Goal: Use online tool/utility

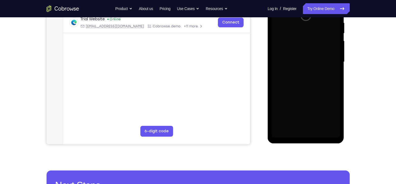
scroll to position [88, 0]
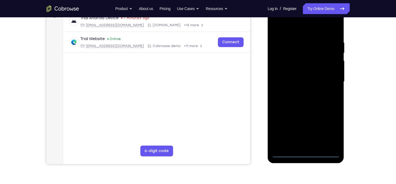
click at [304, 153] on div at bounding box center [306, 82] width 68 height 152
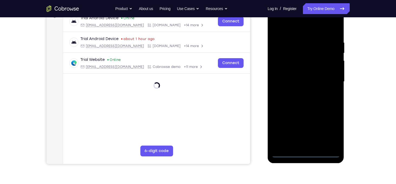
click at [328, 126] on div at bounding box center [306, 82] width 68 height 152
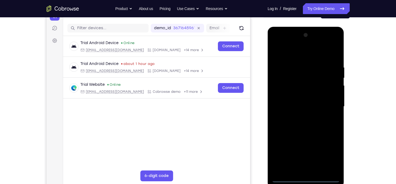
scroll to position [62, 0]
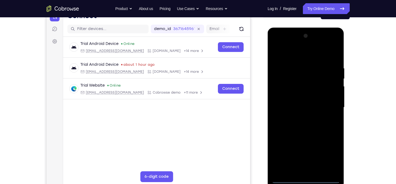
click at [279, 44] on div at bounding box center [306, 108] width 68 height 152
click at [329, 103] on div at bounding box center [306, 108] width 68 height 152
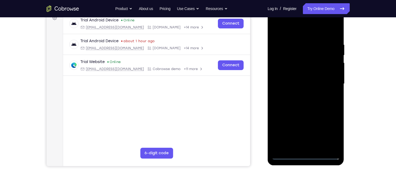
scroll to position [86, 0]
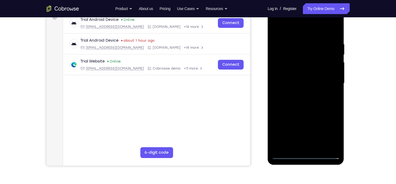
click at [297, 92] on div at bounding box center [306, 84] width 68 height 152
click at [284, 76] on div at bounding box center [306, 84] width 68 height 152
click at [297, 69] on div at bounding box center [306, 84] width 68 height 152
click at [299, 83] on div at bounding box center [306, 84] width 68 height 152
click at [300, 100] on div at bounding box center [306, 84] width 68 height 152
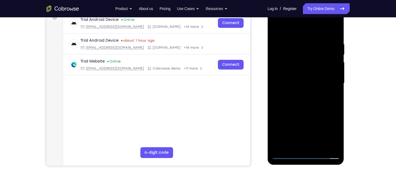
click at [300, 100] on div at bounding box center [306, 84] width 68 height 152
click at [337, 35] on div at bounding box center [306, 84] width 68 height 152
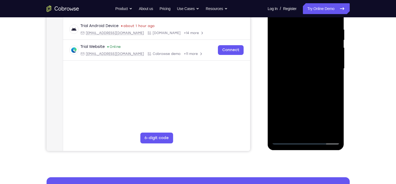
scroll to position [110, 0]
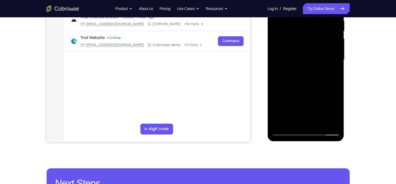
click at [322, 71] on div at bounding box center [306, 60] width 68 height 152
drag, startPoint x: 323, startPoint y: 47, endPoint x: 322, endPoint y: 71, distance: 23.6
click at [322, 71] on div at bounding box center [306, 60] width 68 height 152
click at [337, 117] on div at bounding box center [306, 60] width 68 height 152
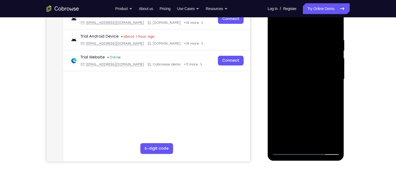
drag, startPoint x: 312, startPoint y: 109, endPoint x: 316, endPoint y: 60, distance: 49.0
click at [316, 60] on div at bounding box center [306, 80] width 68 height 152
drag, startPoint x: 316, startPoint y: 60, endPoint x: 296, endPoint y: 111, distance: 55.2
click at [296, 111] on div at bounding box center [306, 80] width 68 height 152
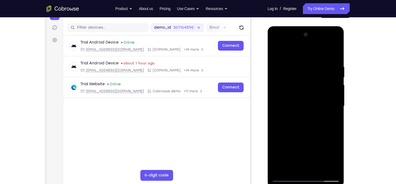
click at [296, 111] on div at bounding box center [306, 106] width 68 height 152
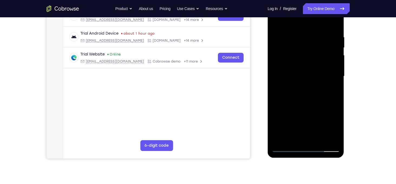
scroll to position [91, 0]
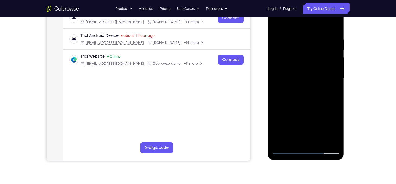
click at [300, 37] on div at bounding box center [306, 79] width 68 height 152
click at [332, 66] on div at bounding box center [306, 79] width 68 height 152
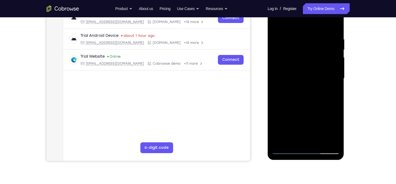
click at [334, 28] on div at bounding box center [306, 79] width 68 height 152
drag, startPoint x: 310, startPoint y: 87, endPoint x: 313, endPoint y: 56, distance: 31.3
click at [313, 56] on div at bounding box center [306, 79] width 68 height 152
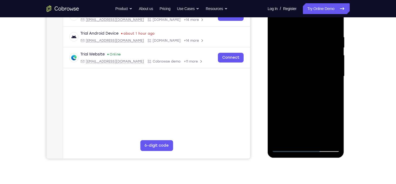
scroll to position [93, 0]
drag, startPoint x: 303, startPoint y: 109, endPoint x: 308, endPoint y: 67, distance: 42.3
click at [308, 67] on div at bounding box center [306, 77] width 68 height 152
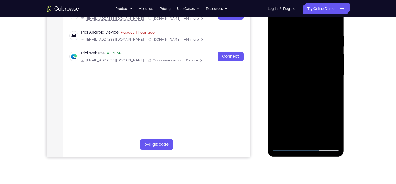
scroll to position [94, 0]
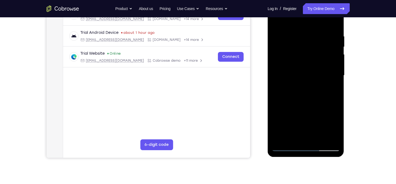
click at [311, 106] on div at bounding box center [306, 76] width 68 height 152
click at [319, 139] on div at bounding box center [306, 76] width 68 height 152
click at [317, 104] on div at bounding box center [306, 76] width 68 height 152
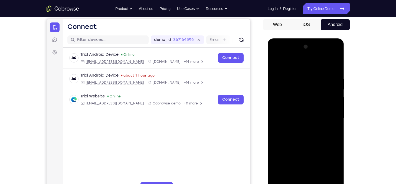
scroll to position [51, 0]
click at [287, 71] on div at bounding box center [306, 119] width 68 height 152
click at [296, 90] on div at bounding box center [306, 119] width 68 height 152
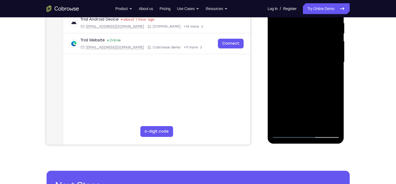
scroll to position [108, 0]
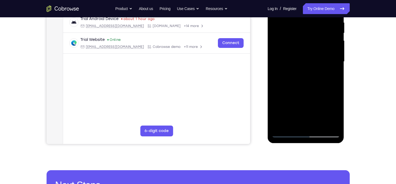
click at [337, 115] on div at bounding box center [306, 62] width 68 height 152
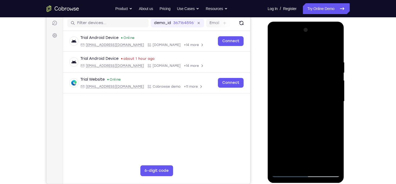
scroll to position [67, 0]
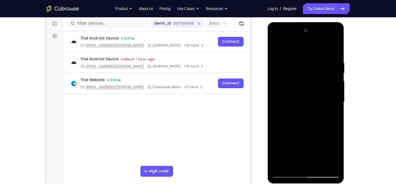
click at [276, 47] on div at bounding box center [306, 102] width 68 height 152
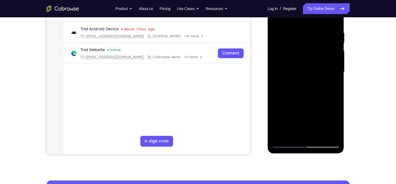
scroll to position [97, 0]
click at [296, 127] on div at bounding box center [306, 72] width 68 height 152
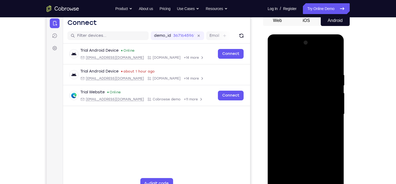
scroll to position [49, 0]
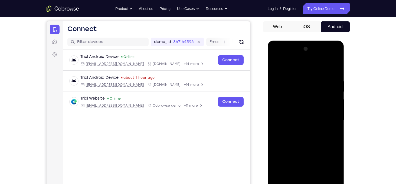
click at [277, 69] on div at bounding box center [306, 121] width 68 height 152
drag, startPoint x: 316, startPoint y: 110, endPoint x: 318, endPoint y: 65, distance: 45.3
click at [318, 65] on div at bounding box center [306, 121] width 68 height 152
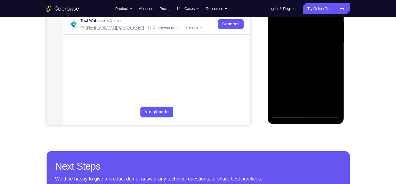
scroll to position [127, 0]
drag, startPoint x: 304, startPoint y: 89, endPoint x: 308, endPoint y: 62, distance: 27.3
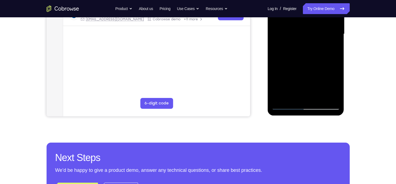
scroll to position [135, 0]
drag, startPoint x: 40, startPoint y: 99, endPoint x: 349, endPoint y: 25, distance: 317.4
click at [349, 25] on div at bounding box center [306, 33] width 87 height 167
drag, startPoint x: 325, startPoint y: 69, endPoint x: 327, endPoint y: 35, distance: 34.5
click at [327, 35] on div at bounding box center [306, 35] width 68 height 152
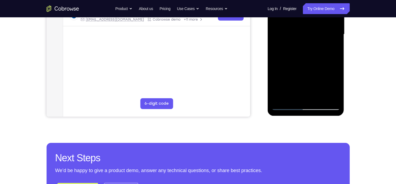
drag, startPoint x: 311, startPoint y: 63, endPoint x: 313, endPoint y: 41, distance: 22.9
click at [313, 41] on div at bounding box center [306, 35] width 68 height 152
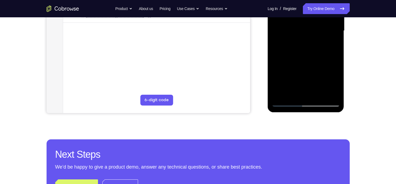
drag, startPoint x: 306, startPoint y: 56, endPoint x: 311, endPoint y: 4, distance: 53.0
click at [311, 4] on div at bounding box center [306, 31] width 68 height 152
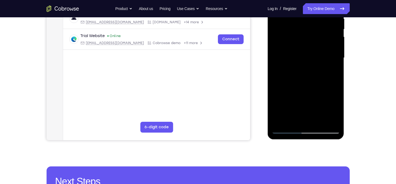
scroll to position [97, 0]
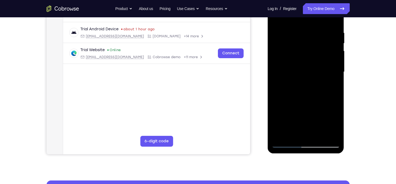
drag, startPoint x: 310, startPoint y: 85, endPoint x: 322, endPoint y: 51, distance: 36.6
click at [322, 51] on div at bounding box center [306, 72] width 68 height 152
drag, startPoint x: 304, startPoint y: 112, endPoint x: 319, endPoint y: 54, distance: 59.1
click at [319, 55] on div at bounding box center [306, 72] width 68 height 152
click at [302, 96] on div at bounding box center [306, 72] width 68 height 152
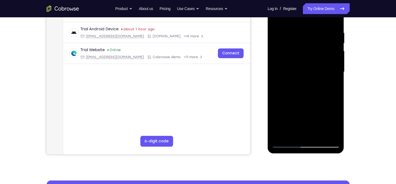
click at [302, 96] on div at bounding box center [306, 72] width 68 height 152
click at [311, 44] on div at bounding box center [306, 72] width 68 height 152
drag, startPoint x: 314, startPoint y: 95, endPoint x: 329, endPoint y: 47, distance: 50.5
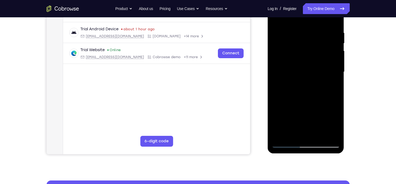
click at [329, 47] on div at bounding box center [306, 72] width 68 height 152
drag, startPoint x: 315, startPoint y: 101, endPoint x: 318, endPoint y: 66, distance: 35.1
click at [318, 66] on div at bounding box center [306, 72] width 68 height 152
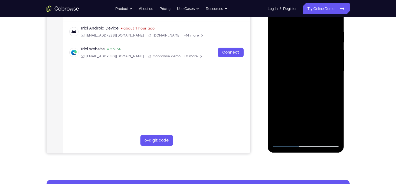
scroll to position [98, 0]
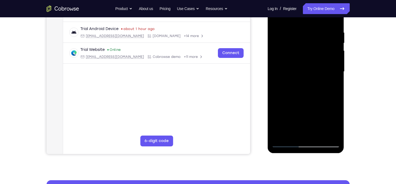
click at [275, 35] on div at bounding box center [306, 72] width 68 height 152
drag, startPoint x: 305, startPoint y: 70, endPoint x: 282, endPoint y: 144, distance: 77.9
click at [282, 144] on div at bounding box center [306, 72] width 68 height 152
click at [336, 63] on div at bounding box center [306, 72] width 68 height 152
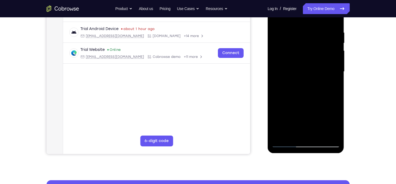
drag, startPoint x: 311, startPoint y: 99, endPoint x: 324, endPoint y: 44, distance: 56.8
click at [324, 44] on div at bounding box center [306, 72] width 68 height 152
click at [320, 133] on div at bounding box center [306, 72] width 68 height 152
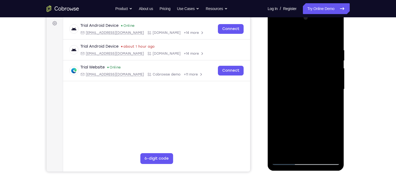
click at [294, 71] on div at bounding box center [306, 90] width 68 height 152
click at [276, 36] on div at bounding box center [306, 90] width 68 height 152
click at [315, 57] on div at bounding box center [306, 90] width 68 height 152
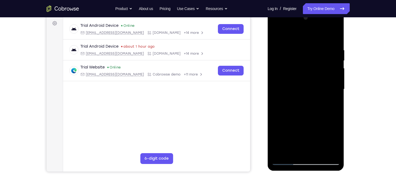
drag, startPoint x: 300, startPoint y: 82, endPoint x: 314, endPoint y: 28, distance: 56.0
click at [314, 28] on div at bounding box center [306, 90] width 68 height 152
drag, startPoint x: 318, startPoint y: 149, endPoint x: 317, endPoint y: 151, distance: 3.1
click at [317, 151] on div at bounding box center [306, 90] width 68 height 152
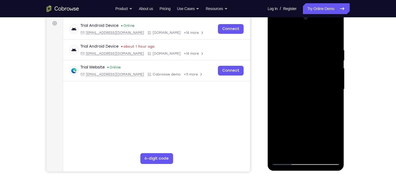
click at [313, 77] on div at bounding box center [306, 90] width 68 height 152
click at [331, 141] on div at bounding box center [306, 90] width 68 height 152
click at [308, 124] on div at bounding box center [306, 90] width 68 height 152
click at [302, 149] on div at bounding box center [306, 90] width 68 height 152
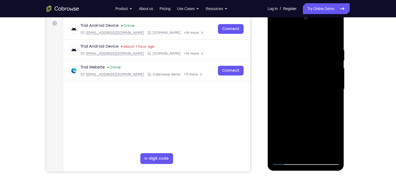
click at [276, 37] on div at bounding box center [306, 90] width 68 height 152
click at [277, 36] on div at bounding box center [306, 90] width 68 height 152
drag, startPoint x: 317, startPoint y: 90, endPoint x: 317, endPoint y: 42, distance: 48.7
click at [317, 42] on div at bounding box center [306, 90] width 68 height 152
drag, startPoint x: 305, startPoint y: 79, endPoint x: 315, endPoint y: 37, distance: 43.7
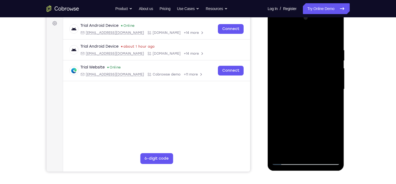
click at [315, 37] on div at bounding box center [306, 90] width 68 height 152
drag, startPoint x: 300, startPoint y: 103, endPoint x: 305, endPoint y: 44, distance: 58.7
click at [305, 44] on div at bounding box center [306, 90] width 68 height 152
drag, startPoint x: 308, startPoint y: 95, endPoint x: 310, endPoint y: 40, distance: 55.3
drag, startPoint x: 42, startPoint y: 30, endPoint x: 258, endPoint y: 64, distance: 218.5
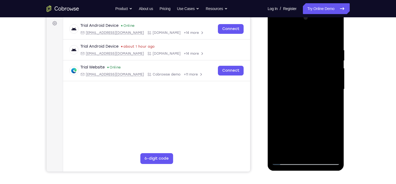
click at [258, 64] on div "Your Support Agent Your Customer Web iOS Android" at bounding box center [198, 72] width 303 height 200
drag, startPoint x: 304, startPoint y: 108, endPoint x: 306, endPoint y: 32, distance: 76.7
click at [306, 32] on div at bounding box center [306, 90] width 68 height 152
drag, startPoint x: 303, startPoint y: 111, endPoint x: 322, endPoint y: 53, distance: 60.9
click at [322, 53] on div at bounding box center [306, 90] width 68 height 152
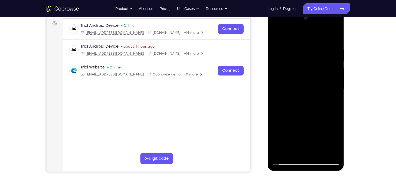
drag, startPoint x: 314, startPoint y: 126, endPoint x: 330, endPoint y: 34, distance: 93.1
click at [330, 34] on div at bounding box center [306, 90] width 68 height 152
drag, startPoint x: 308, startPoint y: 126, endPoint x: 313, endPoint y: 64, distance: 62.4
click at [313, 64] on div at bounding box center [306, 90] width 68 height 152
drag, startPoint x: 303, startPoint y: 136, endPoint x: 315, endPoint y: 65, distance: 72.3
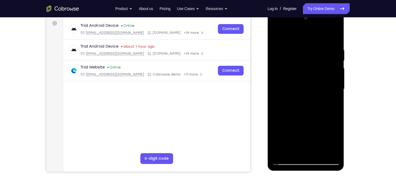
click at [315, 65] on div at bounding box center [306, 90] width 68 height 152
click at [321, 103] on div at bounding box center [306, 90] width 68 height 152
drag, startPoint x: 308, startPoint y: 110, endPoint x: 317, endPoint y: 55, distance: 55.4
click at [317, 55] on div at bounding box center [306, 90] width 68 height 152
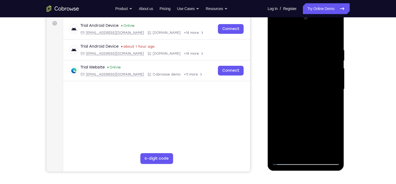
drag, startPoint x: 317, startPoint y: 109, endPoint x: 325, endPoint y: 41, distance: 68.4
click at [325, 41] on div at bounding box center [306, 90] width 68 height 152
click at [313, 79] on div at bounding box center [306, 90] width 68 height 152
drag, startPoint x: 315, startPoint y: 123, endPoint x: 322, endPoint y: 71, distance: 52.5
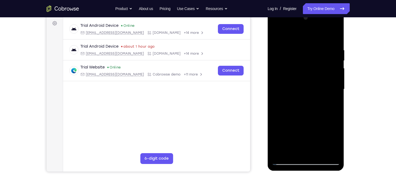
click at [322, 71] on div at bounding box center [306, 90] width 68 height 152
drag, startPoint x: 314, startPoint y: 100, endPoint x: 323, endPoint y: 73, distance: 28.3
click at [323, 73] on div at bounding box center [306, 90] width 68 height 152
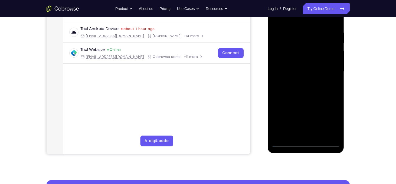
scroll to position [97, 0]
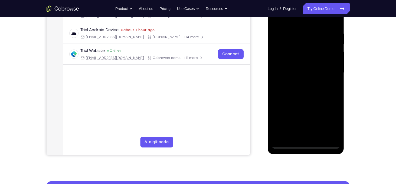
drag, startPoint x: 306, startPoint y: 107, endPoint x: 316, endPoint y: 56, distance: 52.4
click at [316, 56] on div at bounding box center [306, 73] width 68 height 152
click at [318, 138] on div at bounding box center [306, 73] width 68 height 152
click at [312, 58] on div at bounding box center [306, 73] width 68 height 152
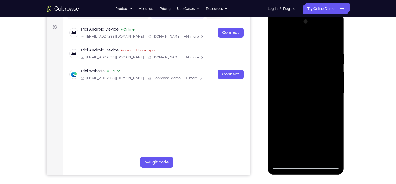
scroll to position [76, 0]
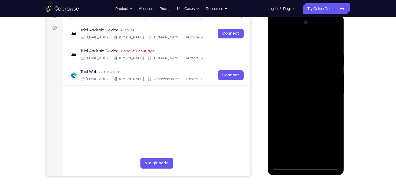
click at [276, 40] on div at bounding box center [306, 94] width 68 height 152
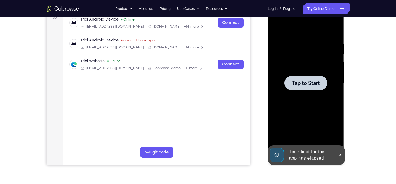
scroll to position [76, 0]
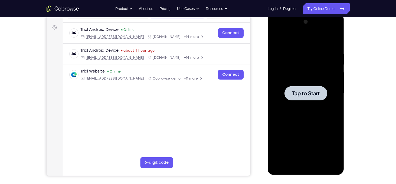
click at [310, 95] on span "Tap to Start" at bounding box center [306, 93] width 28 height 5
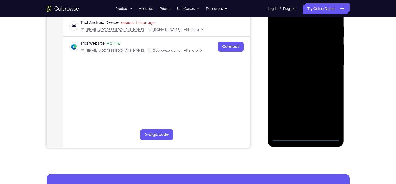
scroll to position [104, 0]
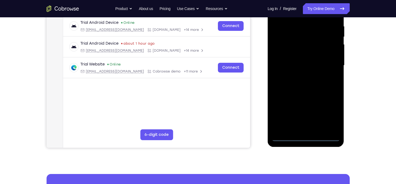
click at [303, 136] on div at bounding box center [306, 66] width 68 height 152
click at [331, 112] on div at bounding box center [306, 66] width 68 height 152
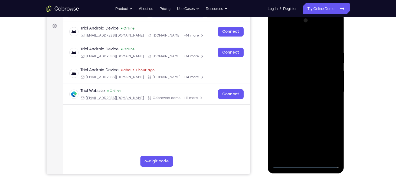
scroll to position [66, 0]
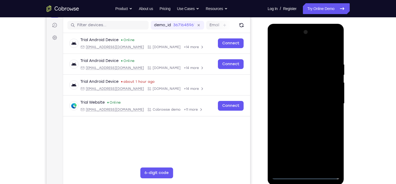
click at [281, 41] on div at bounding box center [306, 104] width 68 height 152
click at [282, 86] on div at bounding box center [306, 104] width 68 height 152
click at [291, 105] on div at bounding box center [306, 104] width 68 height 152
click at [299, 100] on div at bounding box center [306, 104] width 68 height 152
click at [302, 109] on div at bounding box center [306, 104] width 68 height 152
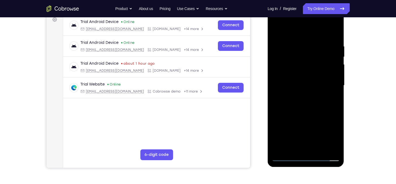
scroll to position [84, 0]
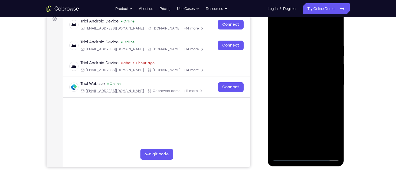
click at [306, 117] on div at bounding box center [306, 85] width 68 height 152
click at [318, 77] on div at bounding box center [306, 85] width 68 height 152
drag, startPoint x: 310, startPoint y: 119, endPoint x: 324, endPoint y: 70, distance: 50.4
drag, startPoint x: 324, startPoint y: 70, endPoint x: 335, endPoint y: 98, distance: 30.2
click at [335, 98] on div at bounding box center [306, 85] width 68 height 152
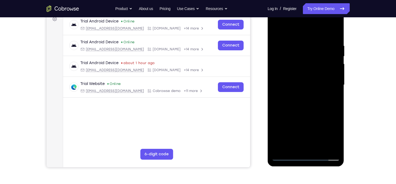
drag, startPoint x: 335, startPoint y: 98, endPoint x: 338, endPoint y: 68, distance: 29.9
click at [338, 68] on div at bounding box center [306, 85] width 68 height 152
click at [313, 144] on div at bounding box center [306, 85] width 68 height 152
click at [284, 76] on div at bounding box center [306, 85] width 68 height 152
click at [304, 95] on div at bounding box center [306, 85] width 68 height 152
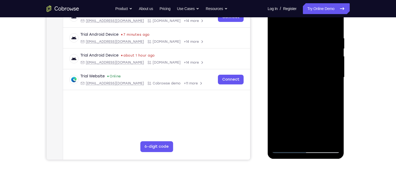
scroll to position [92, 0]
click at [325, 30] on div at bounding box center [306, 78] width 68 height 152
drag, startPoint x: 280, startPoint y: 91, endPoint x: 285, endPoint y: 72, distance: 19.5
click at [285, 72] on div at bounding box center [306, 78] width 68 height 152
drag, startPoint x: 297, startPoint y: 70, endPoint x: 285, endPoint y: 113, distance: 44.2
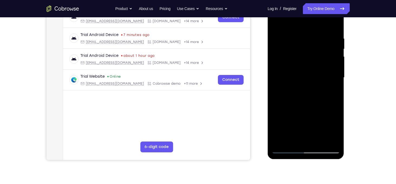
click at [285, 113] on div at bounding box center [306, 78] width 68 height 152
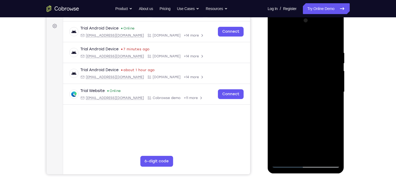
scroll to position [78, 0]
click at [289, 37] on div at bounding box center [306, 92] width 68 height 152
click at [276, 34] on div at bounding box center [306, 92] width 68 height 152
drag, startPoint x: 303, startPoint y: 81, endPoint x: 303, endPoint y: 54, distance: 26.3
click at [303, 54] on div at bounding box center [306, 92] width 68 height 152
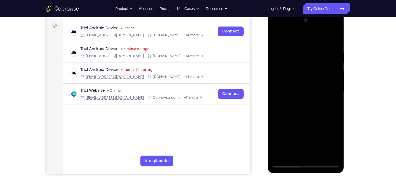
drag, startPoint x: 318, startPoint y: 75, endPoint x: 305, endPoint y: 102, distance: 30.2
click at [305, 102] on div at bounding box center [306, 92] width 68 height 152
drag, startPoint x: 296, startPoint y: 113, endPoint x: 305, endPoint y: 68, distance: 45.7
click at [305, 68] on div at bounding box center [306, 92] width 68 height 152
drag, startPoint x: 288, startPoint y: 115, endPoint x: 320, endPoint y: 50, distance: 72.7
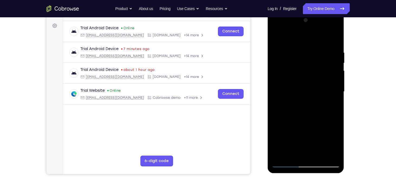
click at [320, 50] on div at bounding box center [306, 92] width 68 height 152
drag, startPoint x: 304, startPoint y: 70, endPoint x: 326, endPoint y: 38, distance: 38.4
click at [326, 38] on div at bounding box center [306, 92] width 68 height 152
drag, startPoint x: 311, startPoint y: 114, endPoint x: 326, endPoint y: 62, distance: 54.2
click at [326, 62] on div at bounding box center [306, 92] width 68 height 152
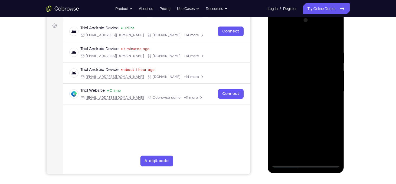
drag, startPoint x: 309, startPoint y: 84, endPoint x: 314, endPoint y: 51, distance: 33.7
click at [314, 51] on div at bounding box center [306, 92] width 68 height 152
drag, startPoint x: 303, startPoint y: 128, endPoint x: 308, endPoint y: 73, distance: 55.5
click at [308, 73] on div at bounding box center [306, 92] width 68 height 152
click at [287, 103] on div at bounding box center [306, 92] width 68 height 152
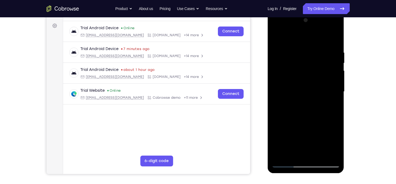
drag, startPoint x: 306, startPoint y: 84, endPoint x: 306, endPoint y: 48, distance: 36.3
click at [306, 48] on div at bounding box center [306, 92] width 68 height 152
drag, startPoint x: 313, startPoint y: 56, endPoint x: 317, endPoint y: 29, distance: 26.9
click at [317, 29] on div at bounding box center [306, 92] width 68 height 152
drag, startPoint x: 307, startPoint y: 95, endPoint x: 317, endPoint y: 57, distance: 39.0
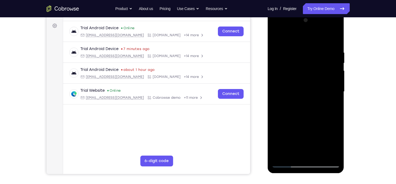
click at [317, 57] on div at bounding box center [306, 92] width 68 height 152
click at [316, 58] on div at bounding box center [306, 92] width 68 height 152
drag, startPoint x: 306, startPoint y: 103, endPoint x: 317, endPoint y: 51, distance: 53.9
click at [317, 51] on div at bounding box center [306, 92] width 68 height 152
drag, startPoint x: 289, startPoint y: 114, endPoint x: 320, endPoint y: 61, distance: 61.4
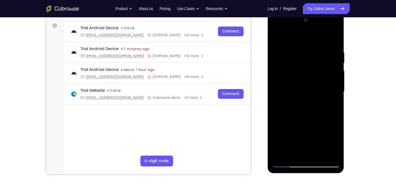
click at [320, 61] on div at bounding box center [306, 92] width 68 height 152
drag, startPoint x: 301, startPoint y: 113, endPoint x: 321, endPoint y: 50, distance: 65.5
click at [321, 50] on div at bounding box center [306, 92] width 68 height 152
click at [319, 87] on div at bounding box center [306, 92] width 68 height 152
click at [277, 39] on div at bounding box center [306, 92] width 68 height 152
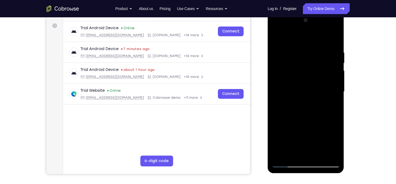
click at [278, 121] on div at bounding box center [306, 92] width 68 height 152
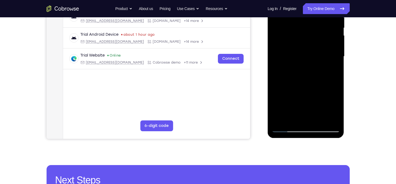
scroll to position [114, 0]
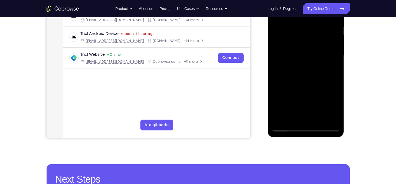
click at [274, 94] on div at bounding box center [306, 56] width 68 height 152
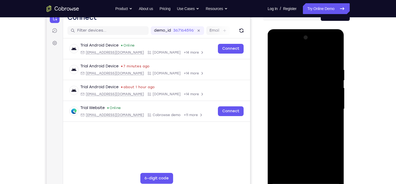
scroll to position [60, 0]
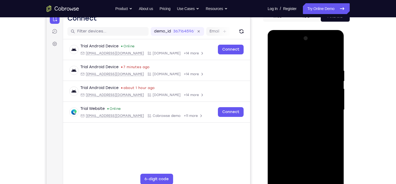
click at [276, 55] on div at bounding box center [306, 110] width 68 height 152
drag, startPoint x: 320, startPoint y: 123, endPoint x: 324, endPoint y: 77, distance: 45.7
click at [324, 77] on div at bounding box center [306, 110] width 68 height 152
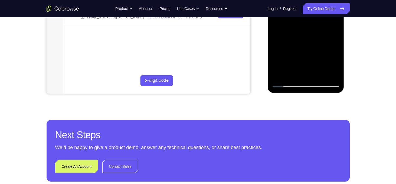
scroll to position [158, 0]
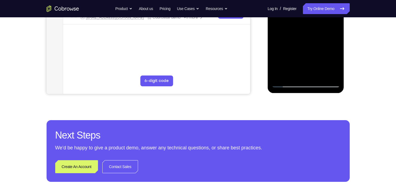
drag, startPoint x: 326, startPoint y: 62, endPoint x: 346, endPoint y: 2, distance: 63.5
click at [345, 2] on html "Online web based iOS Simulators and Android Emulators. Run iPhone, iPad, Mobile…" at bounding box center [306, 13] width 77 height 162
drag, startPoint x: 295, startPoint y: 49, endPoint x: 306, endPoint y: -7, distance: 56.8
click at [306, 0] on div at bounding box center [306, 12] width 68 height 152
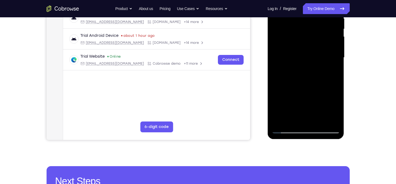
scroll to position [112, 0]
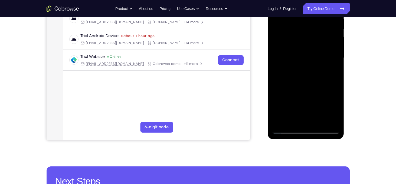
click at [293, 74] on div at bounding box center [306, 58] width 68 height 152
drag, startPoint x: 293, startPoint y: 74, endPoint x: 308, endPoint y: 34, distance: 42.8
click at [308, 34] on div at bounding box center [306, 58] width 68 height 152
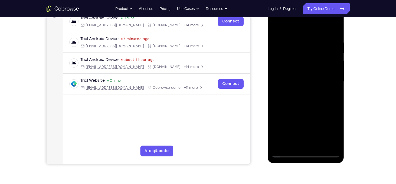
scroll to position [87, 0]
click at [277, 31] on div at bounding box center [306, 82] width 68 height 152
drag, startPoint x: 294, startPoint y: 112, endPoint x: 313, endPoint y: 28, distance: 86.2
click at [313, 28] on div at bounding box center [306, 82] width 68 height 152
drag, startPoint x: 302, startPoint y: 104, endPoint x: 311, endPoint y: 77, distance: 28.2
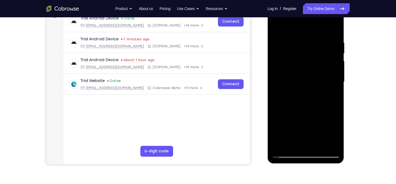
click at [311, 77] on div at bounding box center [306, 82] width 68 height 152
click at [282, 116] on div at bounding box center [306, 82] width 68 height 152
click at [318, 90] on div at bounding box center [306, 82] width 68 height 152
drag, startPoint x: 289, startPoint y: 99, endPoint x: 311, endPoint y: 53, distance: 50.5
click at [311, 53] on div at bounding box center [306, 82] width 68 height 152
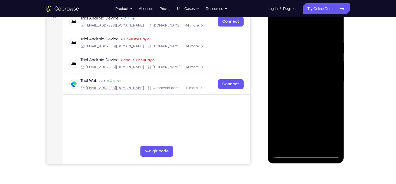
drag, startPoint x: 303, startPoint y: 105, endPoint x: 313, endPoint y: 45, distance: 60.8
click at [313, 45] on div at bounding box center [306, 82] width 68 height 152
drag, startPoint x: 314, startPoint y: 101, endPoint x: 329, endPoint y: 41, distance: 62.3
click at [329, 41] on div at bounding box center [306, 82] width 68 height 152
drag, startPoint x: 306, startPoint y: 86, endPoint x: 331, endPoint y: -5, distance: 95.1
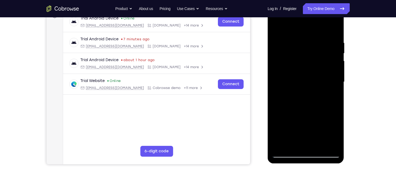
click at [331, 2] on html "Online web based iOS Simulators and Android Emulators. Run iPhone, iPad, Mobile…" at bounding box center [306, 83] width 77 height 162
drag, startPoint x: 307, startPoint y: 99, endPoint x: 323, endPoint y: 47, distance: 54.3
click at [323, 47] on div at bounding box center [306, 82] width 68 height 152
drag, startPoint x: 289, startPoint y: 125, endPoint x: 314, endPoint y: 75, distance: 56.0
click at [314, 75] on div at bounding box center [306, 82] width 68 height 152
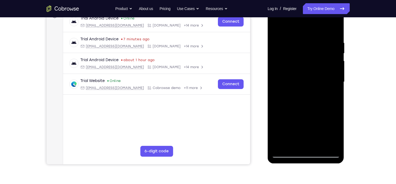
drag, startPoint x: 314, startPoint y: 75, endPoint x: 316, endPoint y: 72, distance: 4.3
click at [316, 72] on div at bounding box center [306, 82] width 68 height 152
drag, startPoint x: 282, startPoint y: 135, endPoint x: 316, endPoint y: 74, distance: 69.9
click at [316, 74] on div at bounding box center [306, 82] width 68 height 152
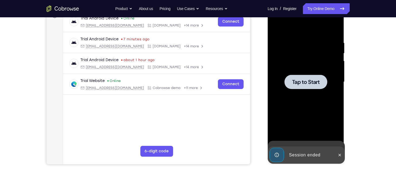
click at [279, 95] on div at bounding box center [306, 82] width 68 height 152
